Goal: Find specific page/section: Find specific page/section

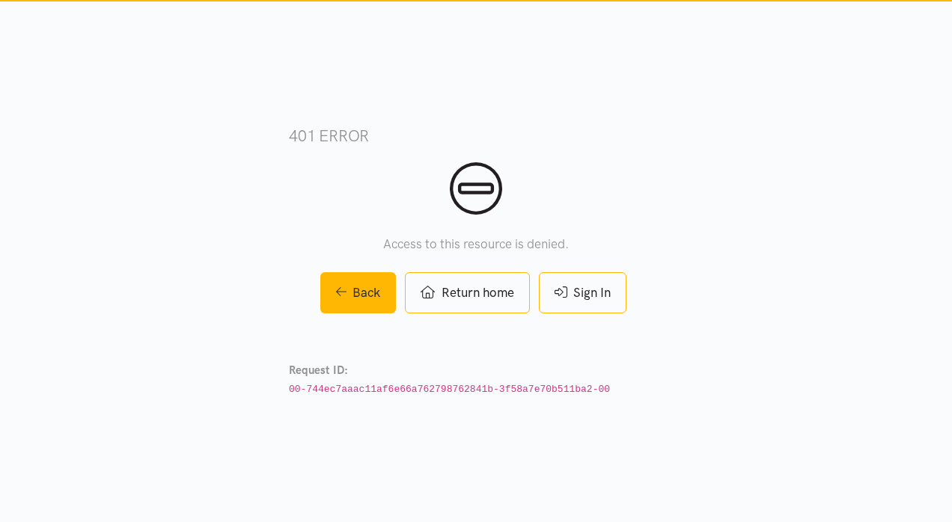
click at [584, 299] on link "Sign In" at bounding box center [583, 292] width 88 height 41
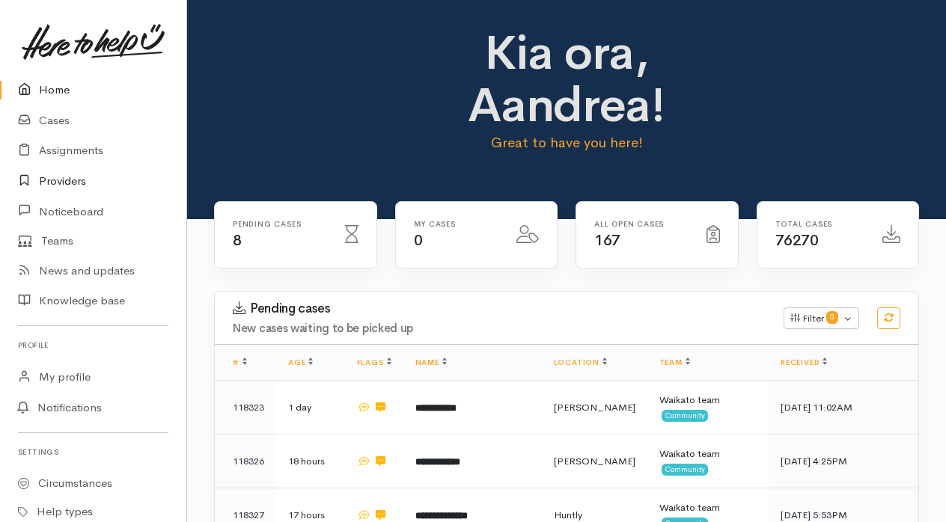
click at [69, 175] on link "Providers" at bounding box center [93, 181] width 186 height 31
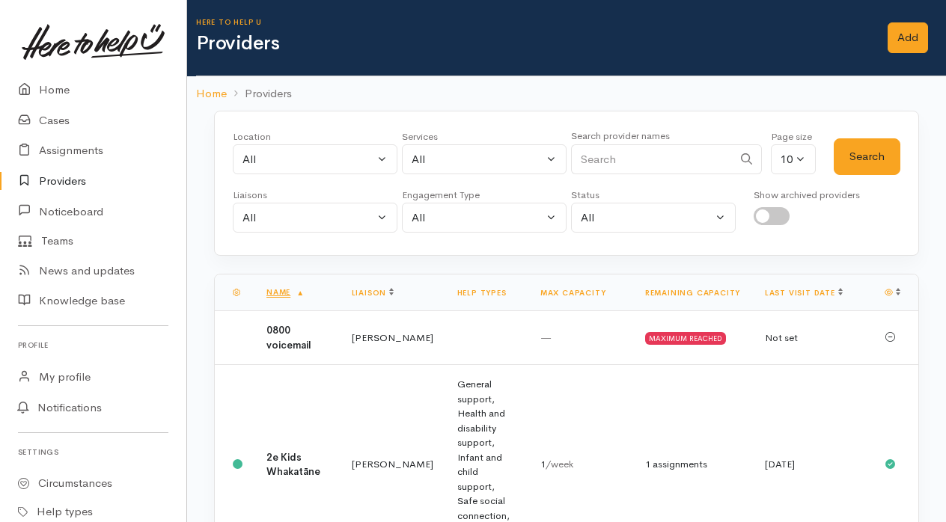
click at [590, 163] on input "Search" at bounding box center [652, 159] width 162 height 31
type input "sh"
click at [841, 163] on button "Search" at bounding box center [867, 156] width 67 height 37
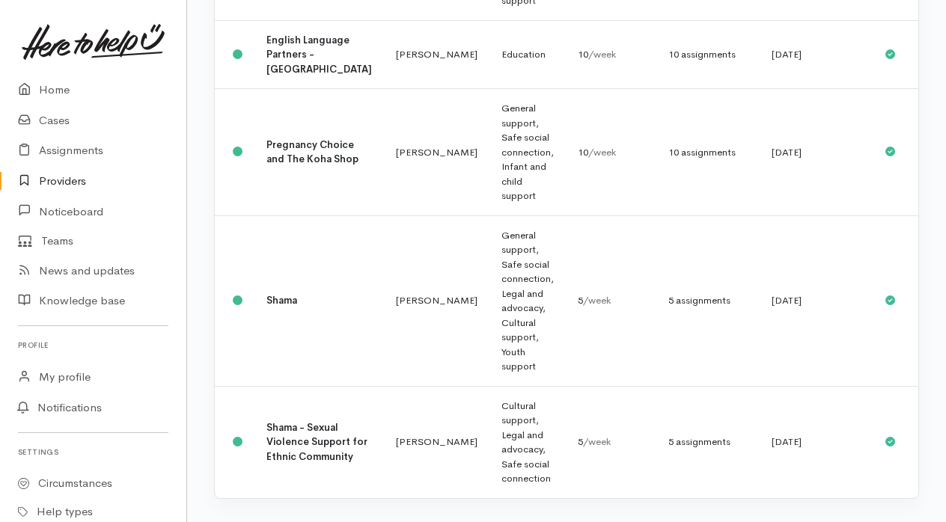
scroll to position [374, 0]
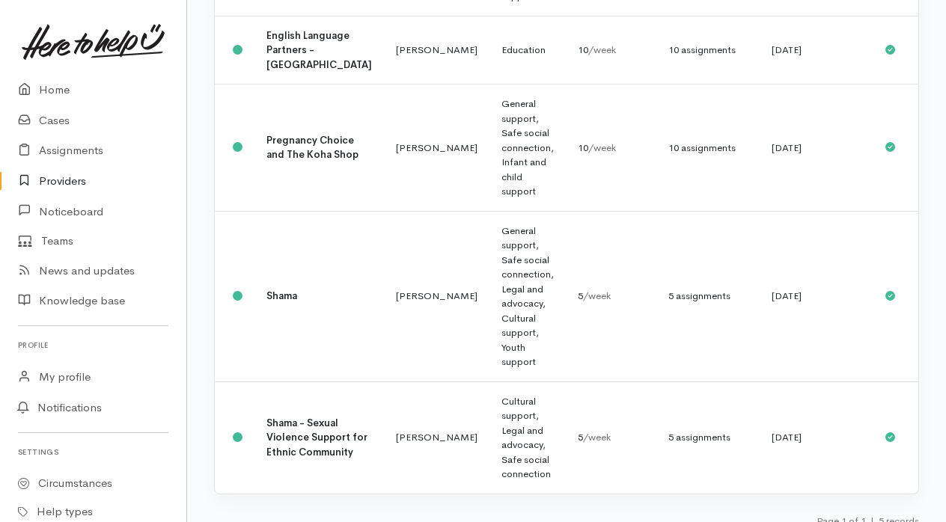
click at [256, 342] on td "Shama" at bounding box center [320, 296] width 130 height 171
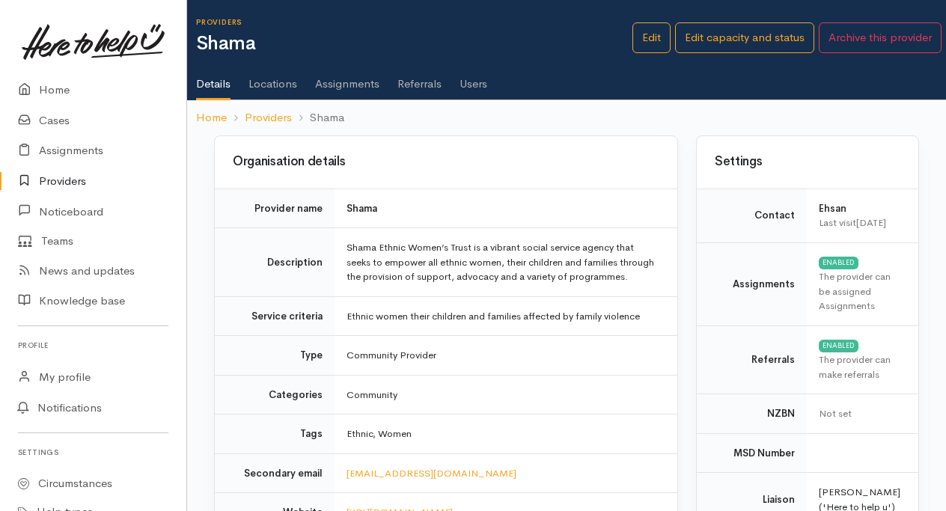
click at [337, 81] on link "Assignments" at bounding box center [347, 79] width 64 height 42
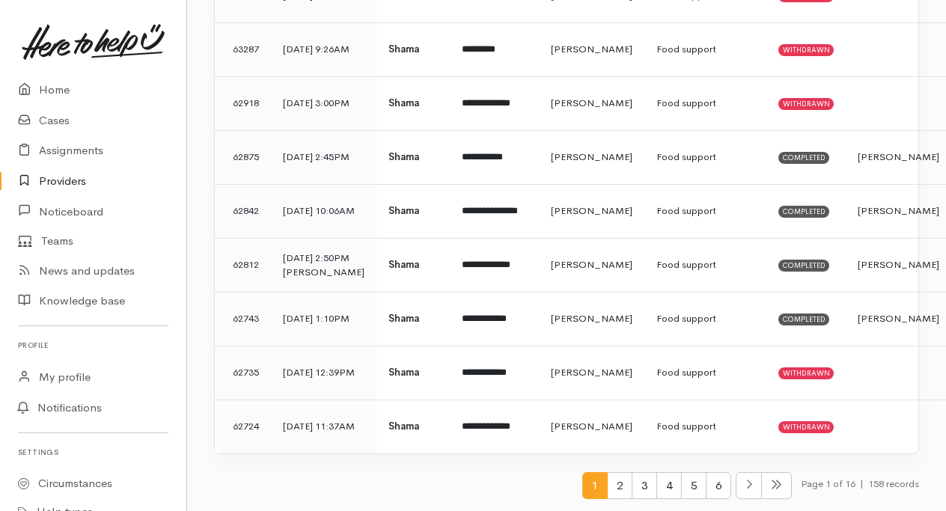
scroll to position [509, 0]
click at [719, 486] on span "6" at bounding box center [718, 486] width 25 height 28
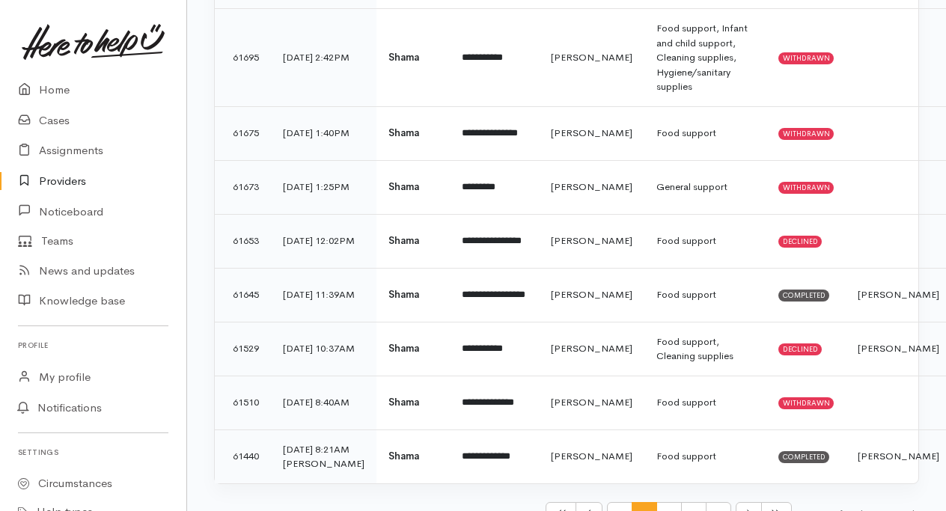
scroll to position [465, 0]
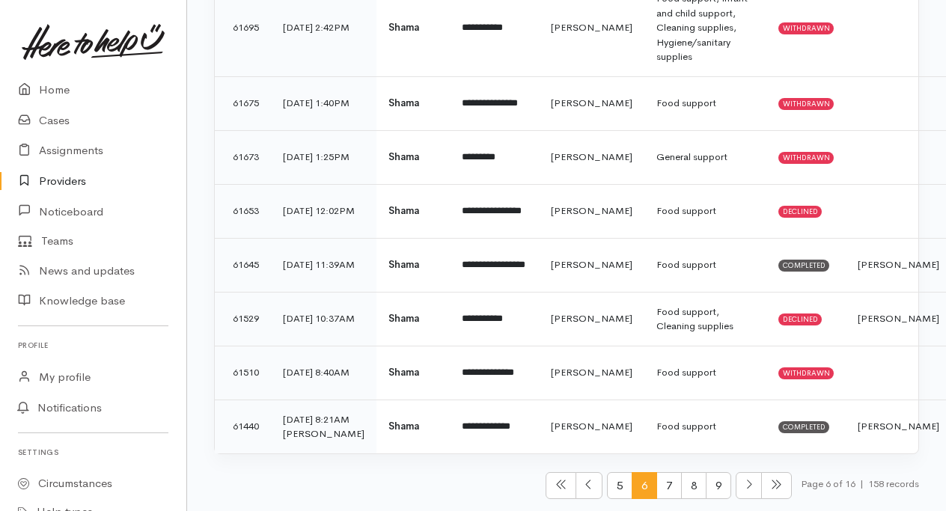
click at [722, 488] on span "9" at bounding box center [718, 486] width 25 height 28
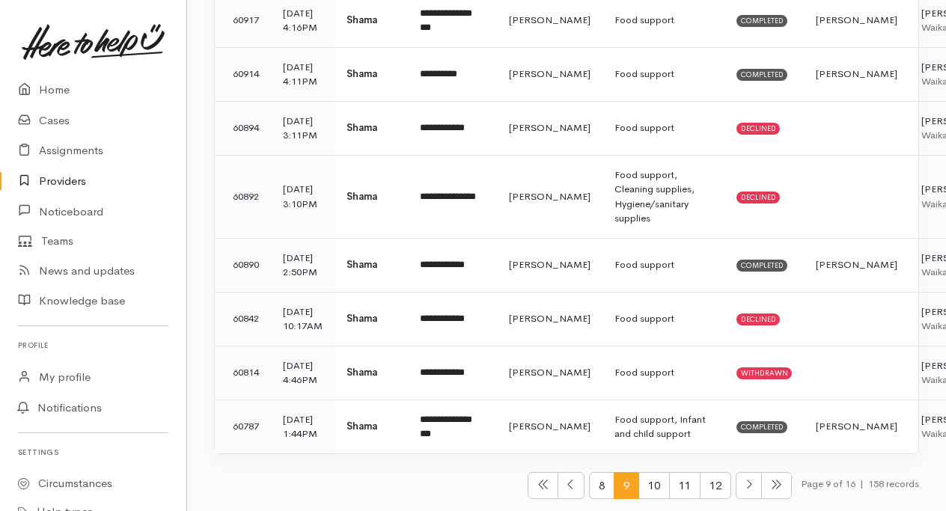
scroll to position [523, 0]
click at [752, 487] on span at bounding box center [749, 486] width 26 height 28
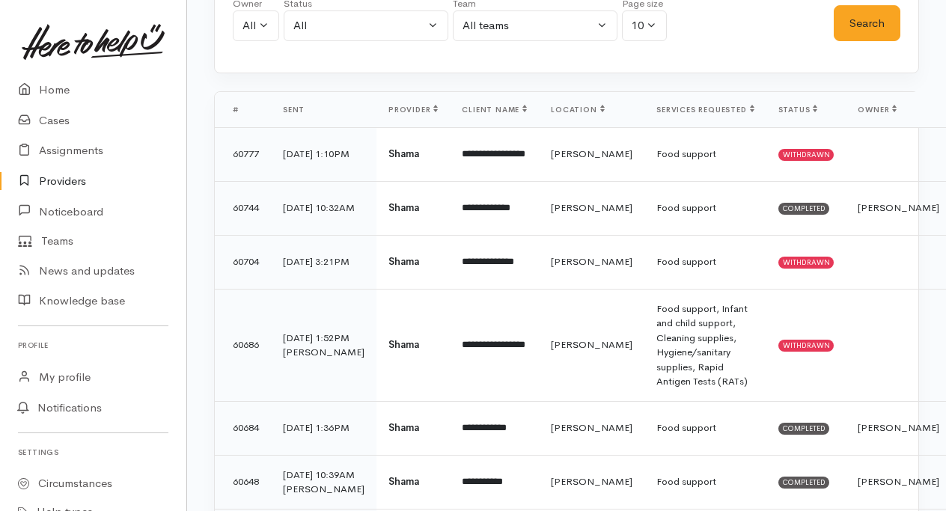
scroll to position [538, 0]
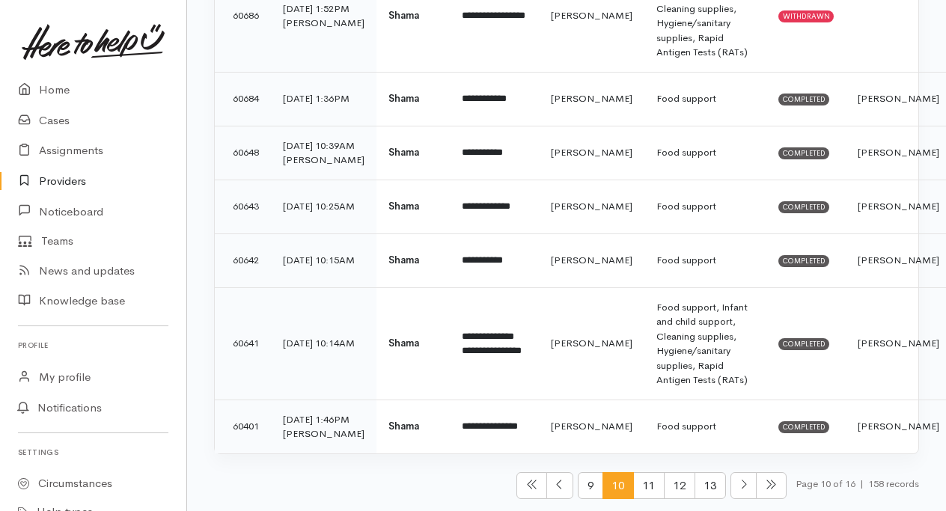
click at [700, 488] on span "13" at bounding box center [710, 486] width 31 height 28
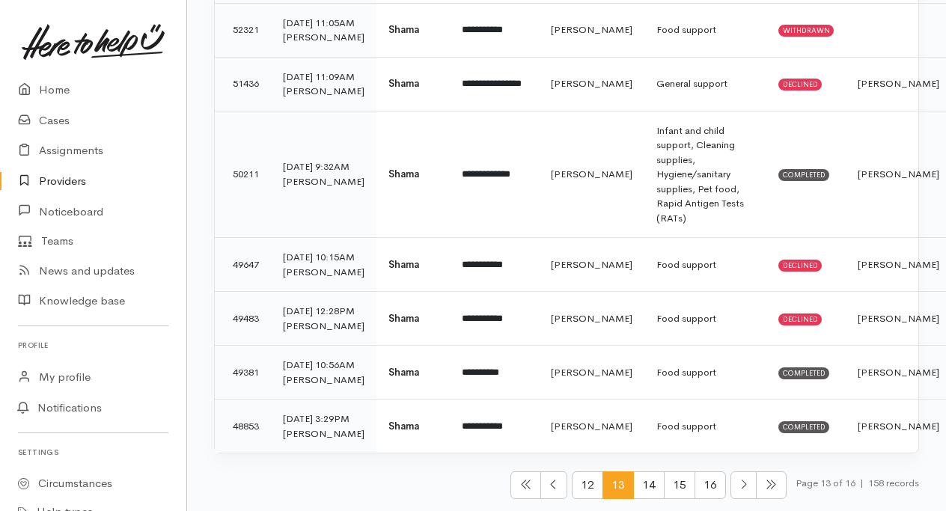
scroll to position [815, 0]
click at [767, 488] on icon at bounding box center [771, 484] width 9 height 9
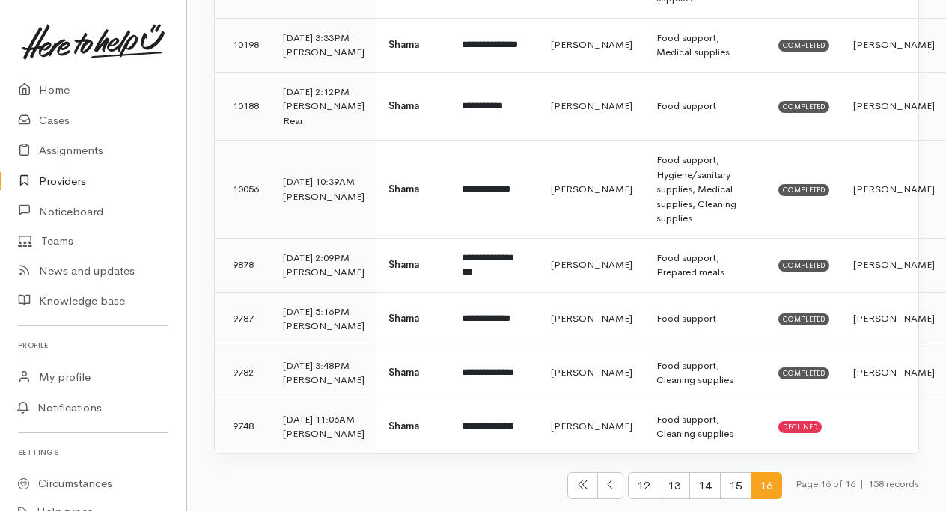
scroll to position [504, 0]
click at [578, 485] on icon at bounding box center [582, 485] width 9 height 9
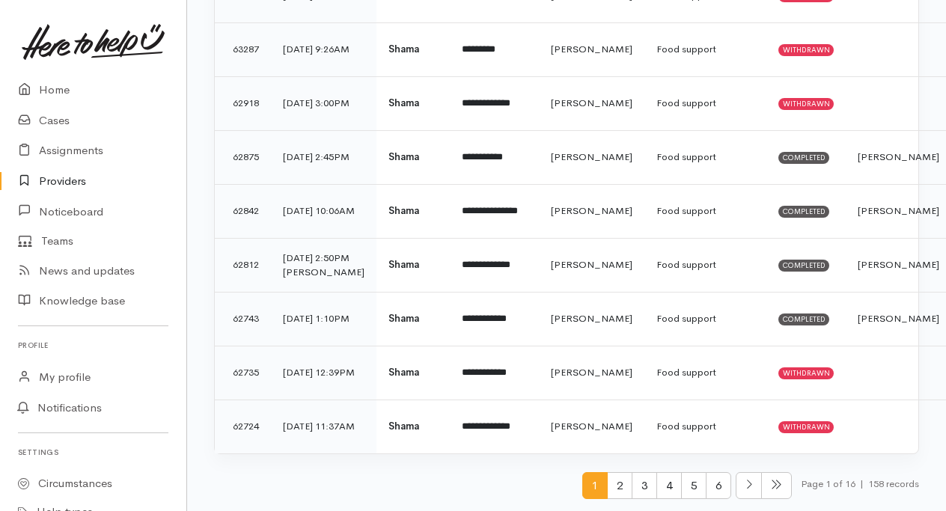
scroll to position [509, 0]
click at [618, 487] on span "2" at bounding box center [619, 486] width 25 height 28
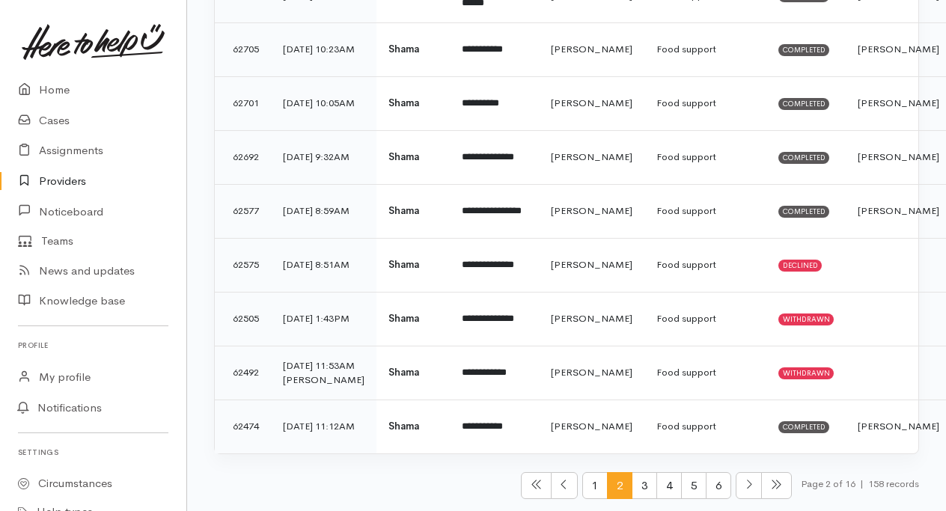
scroll to position [538, 0]
click at [597, 485] on span "1" at bounding box center [594, 486] width 25 height 28
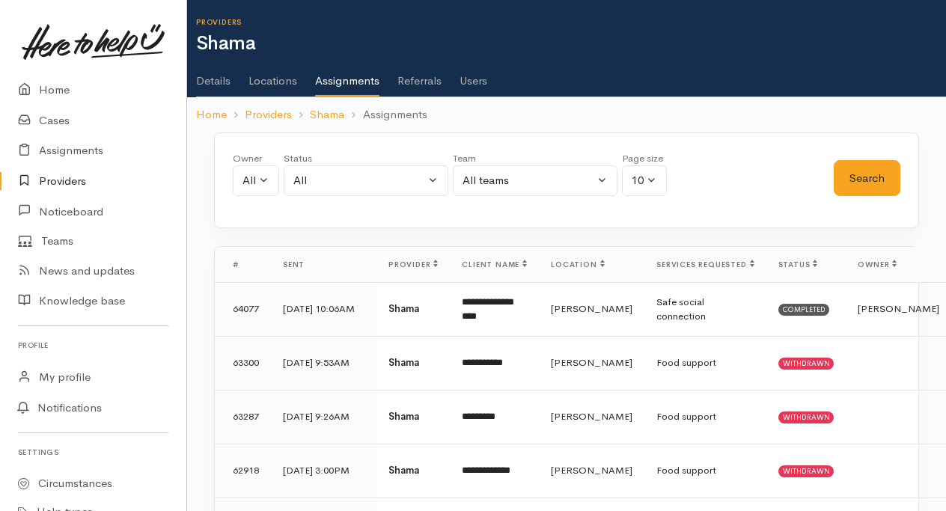
click at [326, 108] on link "Shama" at bounding box center [327, 114] width 34 height 17
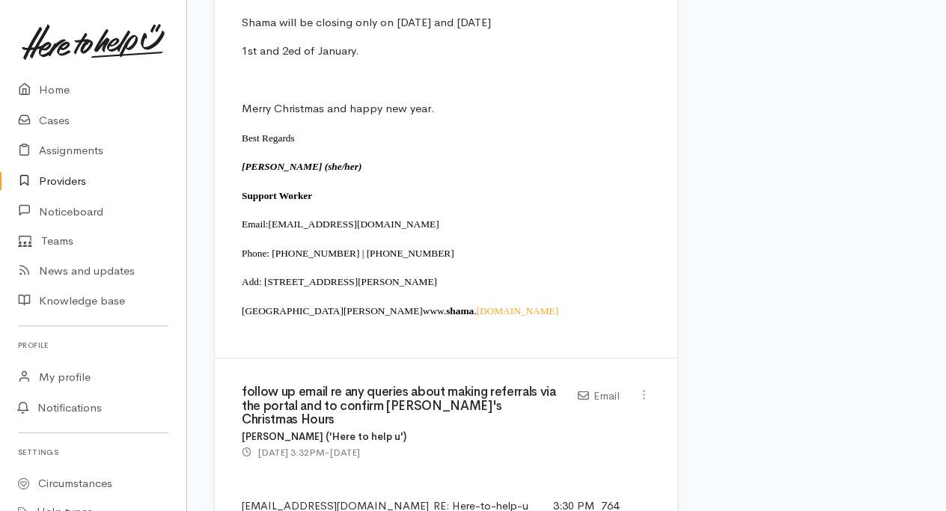
scroll to position [1794, 0]
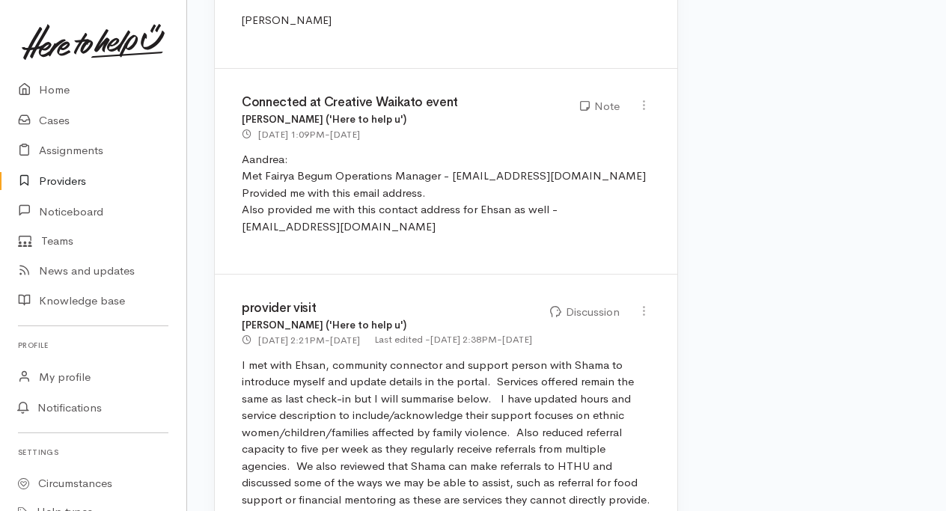
scroll to position [3184, 0]
